Goal: Find specific page/section: Find specific page/section

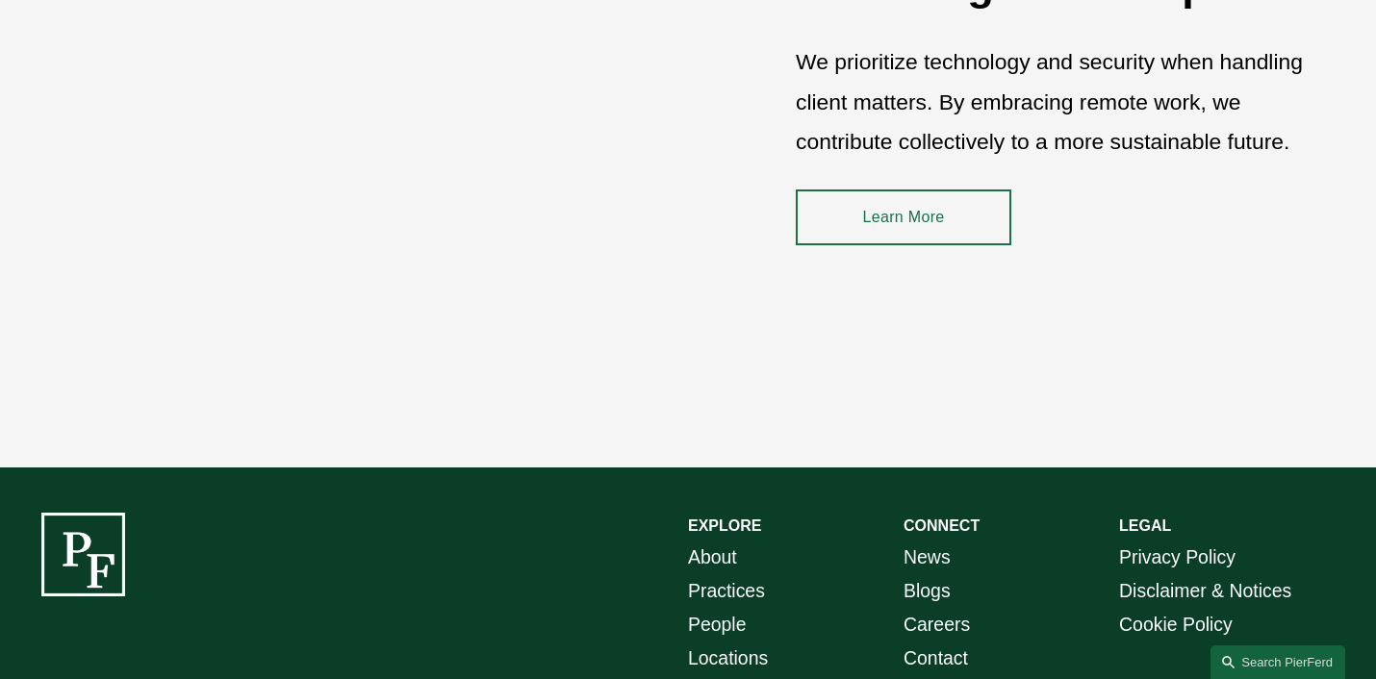
scroll to position [2800, 0]
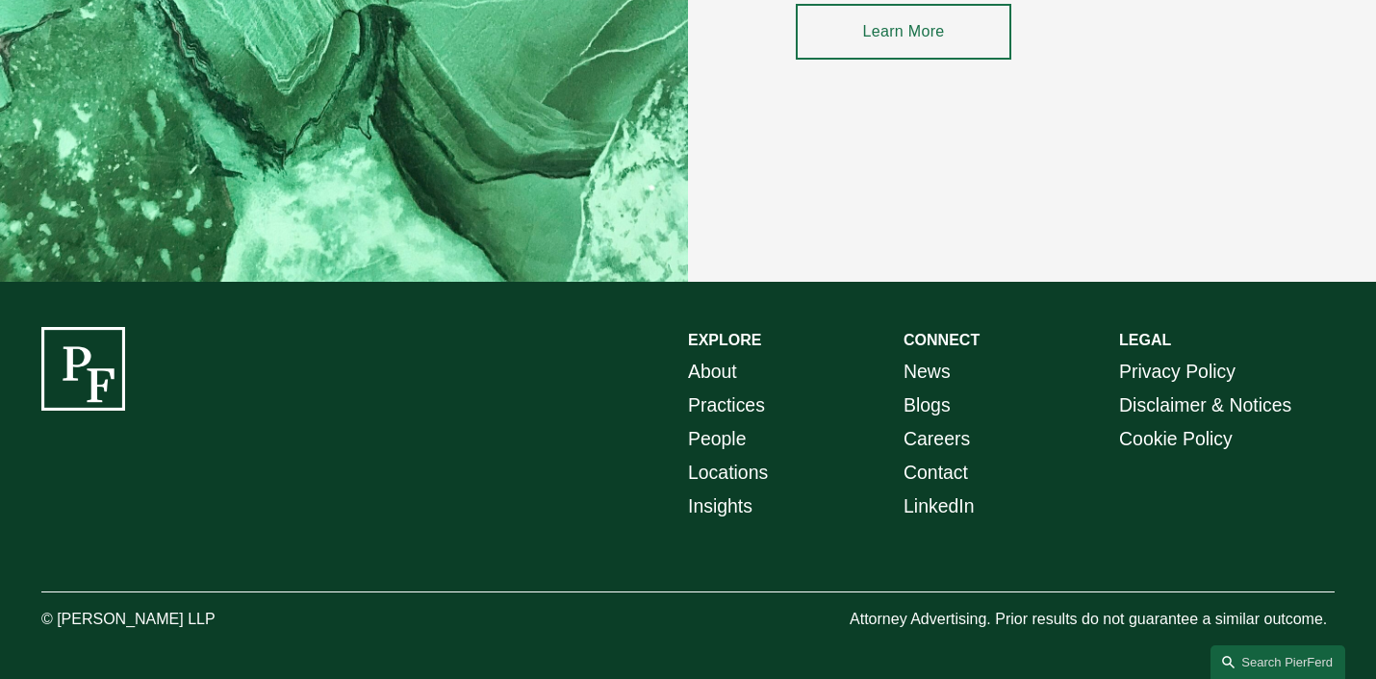
click at [912, 430] on link "Careers" at bounding box center [937, 439] width 66 height 34
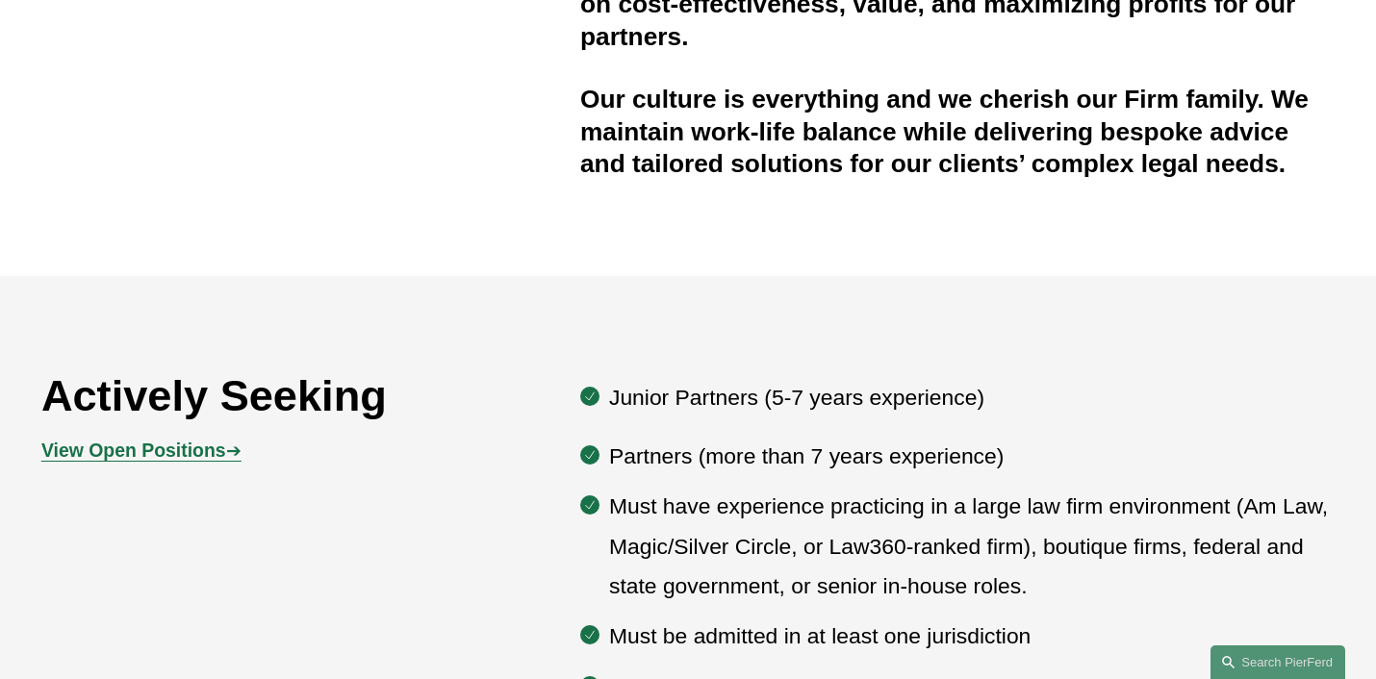
scroll to position [723, 0]
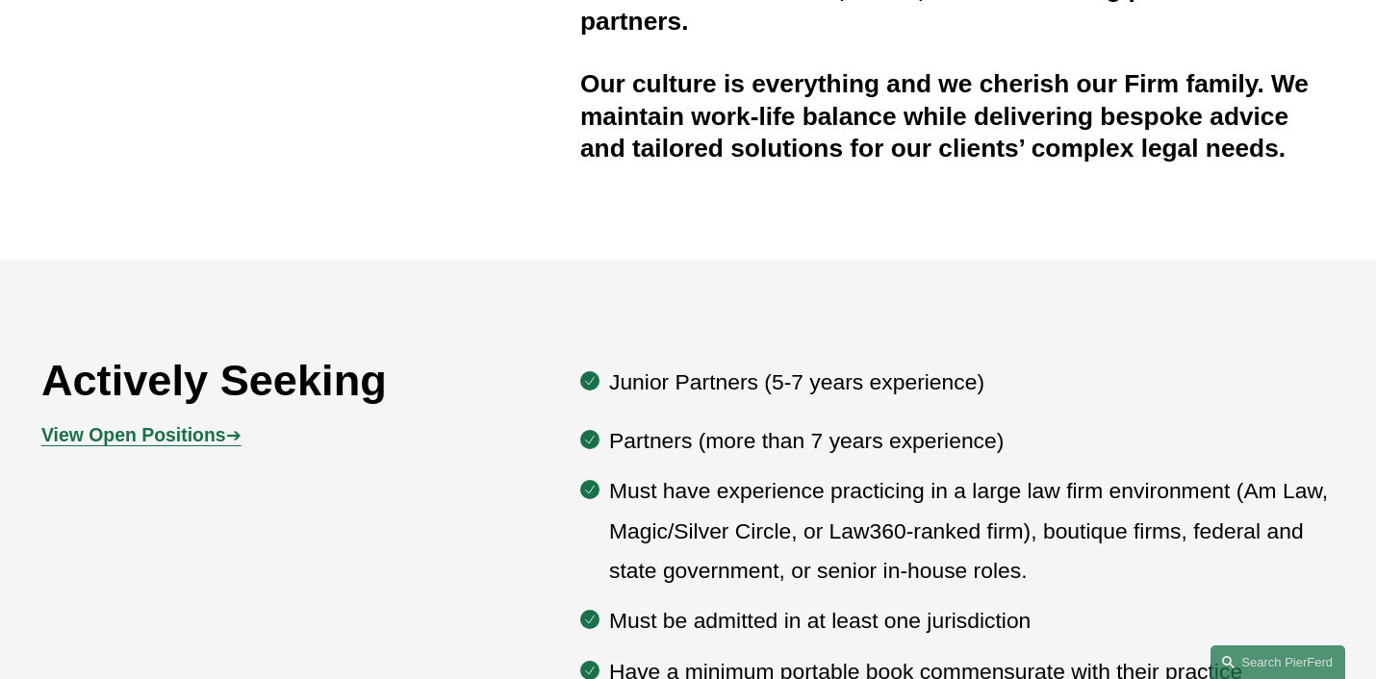
click at [77, 435] on strong "View Open Positions" at bounding box center [133, 434] width 185 height 21
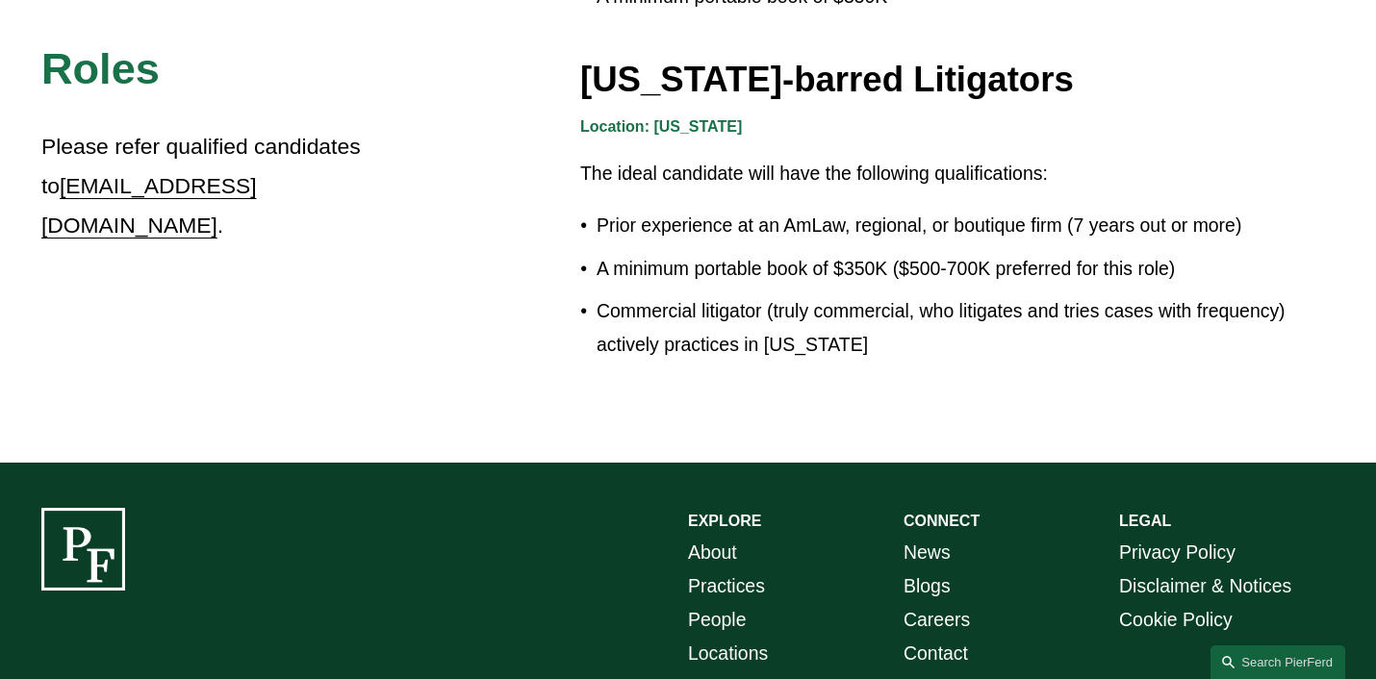
scroll to position [3559, 0]
